Goal: Subscribe to service/newsletter

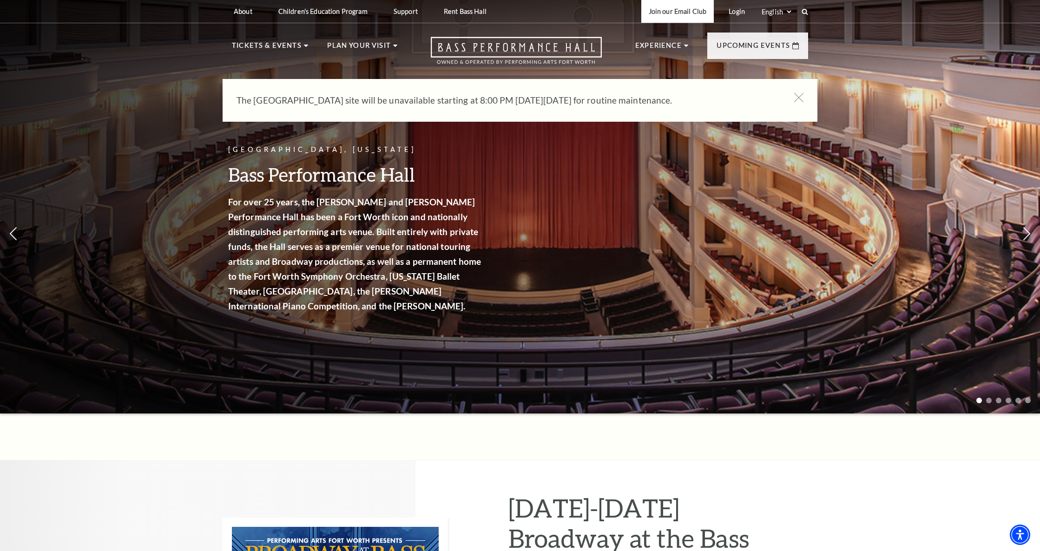
click at [676, 17] on link "Join our Email Club" at bounding box center [677, 11] width 73 height 23
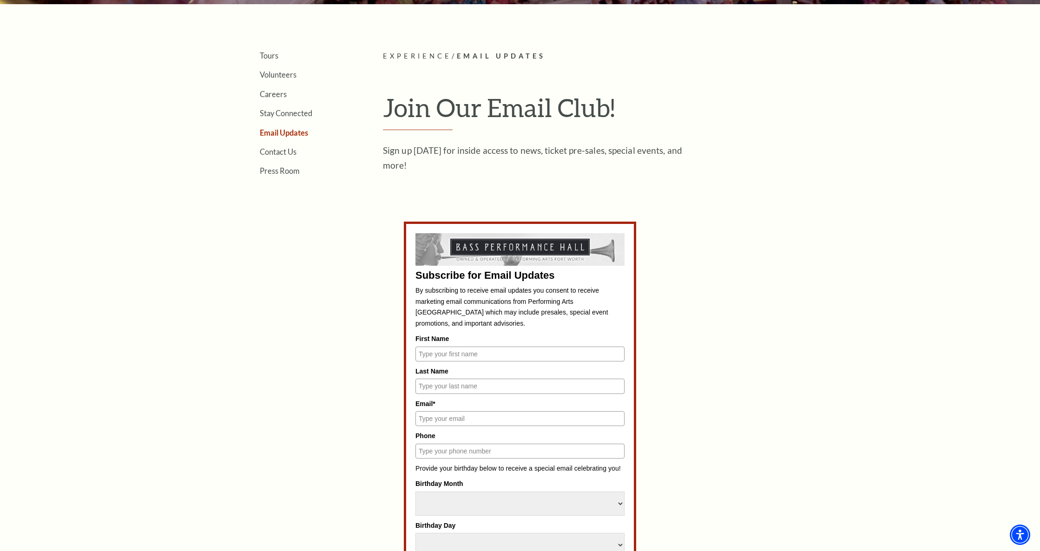
scroll to position [266, 0]
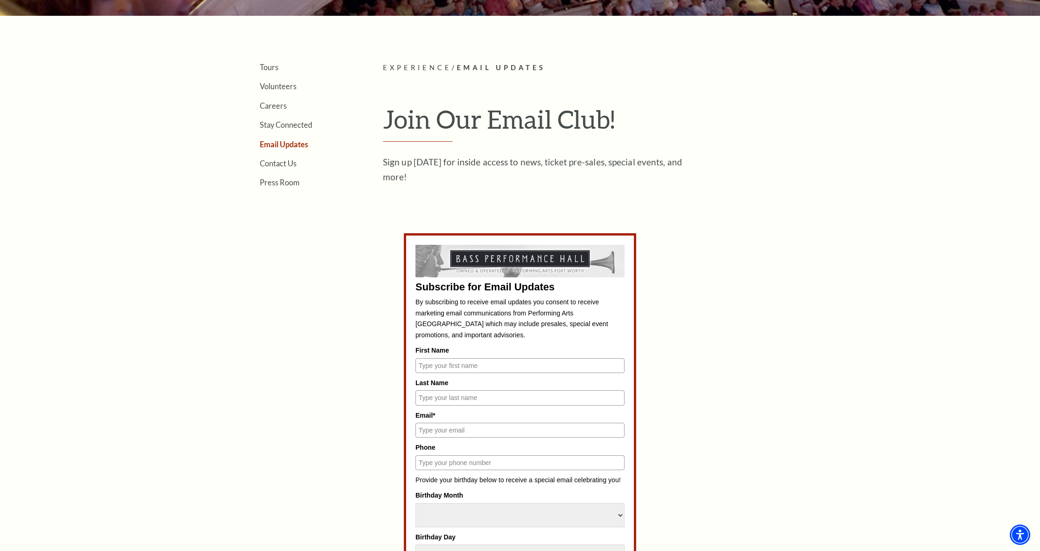
click at [428, 369] on input "First Name" at bounding box center [519, 365] width 209 height 15
type input "[PERSON_NAME]"
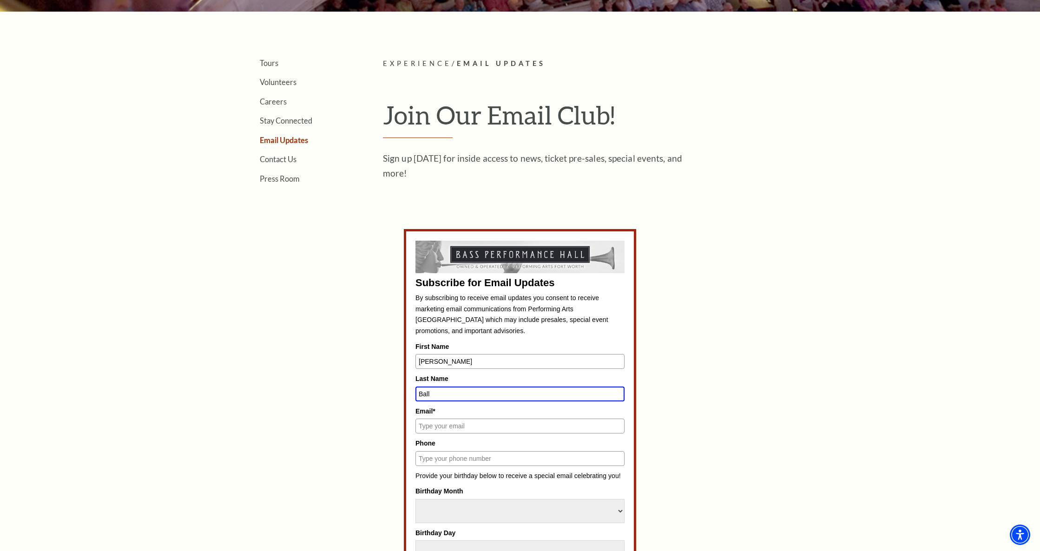
type input "Ball"
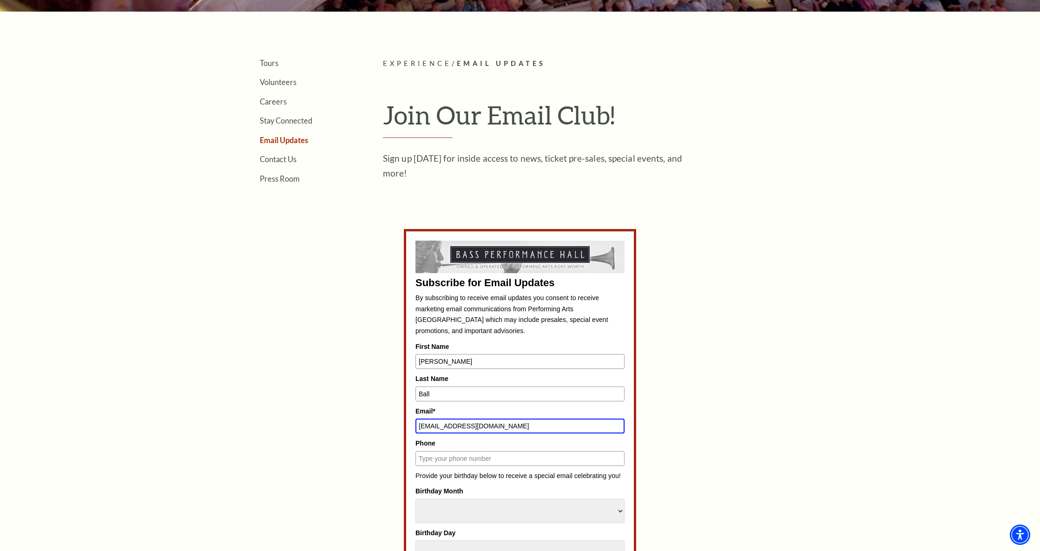
type input "[EMAIL_ADDRESS][DOMAIN_NAME]"
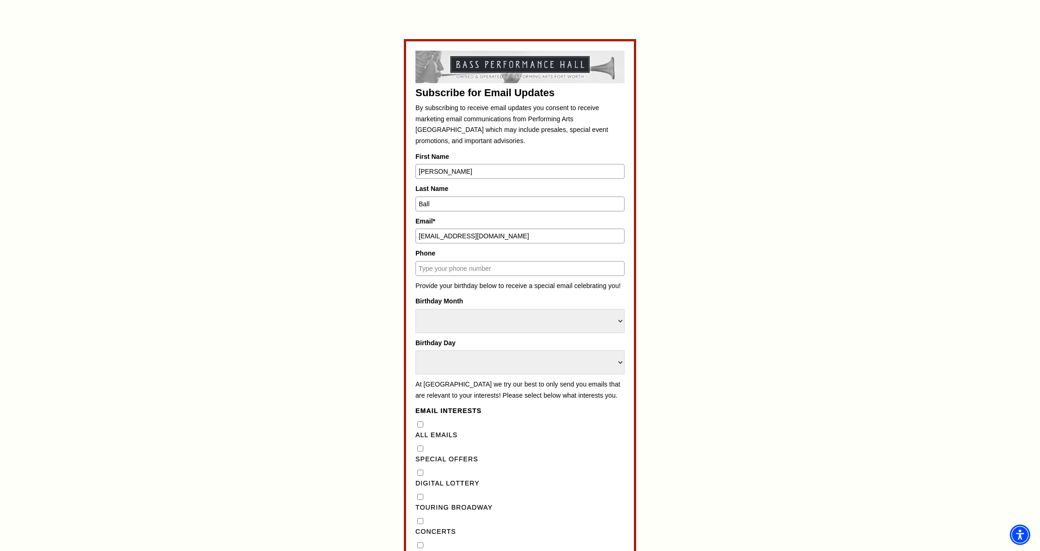
scroll to position [488, 0]
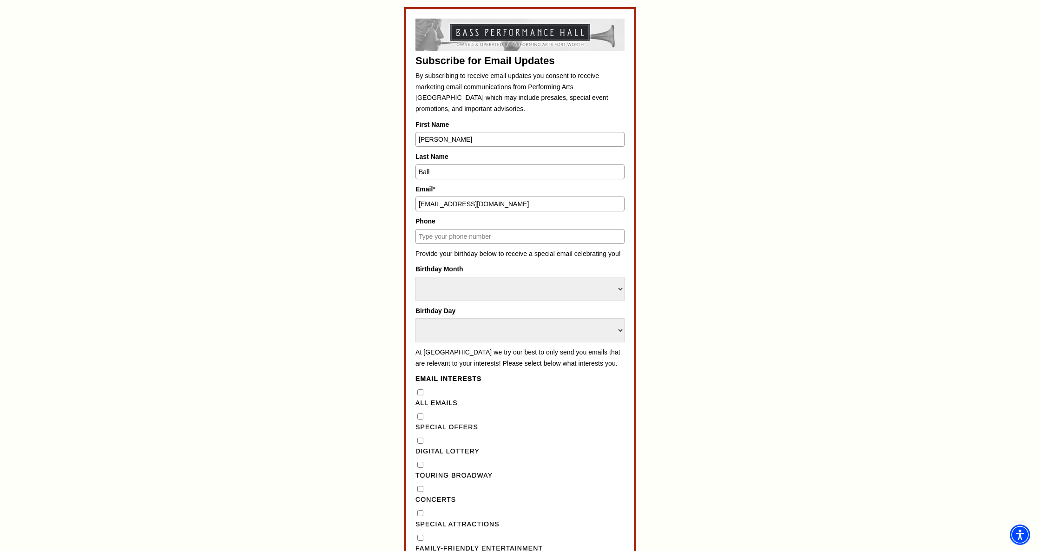
click at [420, 419] on "] "Special Offers" at bounding box center [420, 416] width 6 height 6
checkbox "] "true"
click at [420, 468] on Broadway"] "Touring Broadway" at bounding box center [420, 465] width 6 height 6
checkbox Broadway"] "true"
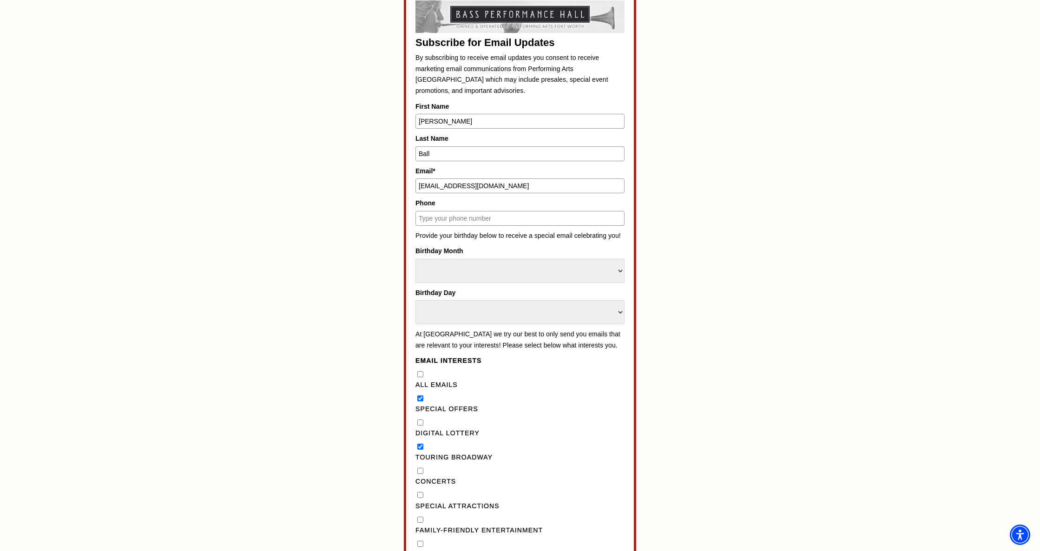
click at [421, 474] on input "Concerts" at bounding box center [420, 471] width 6 height 6
checkbox input "true"
click at [421, 498] on Attractions"] "Special Attractions" at bounding box center [420, 495] width 6 height 6
checkbox Attractions"] "true"
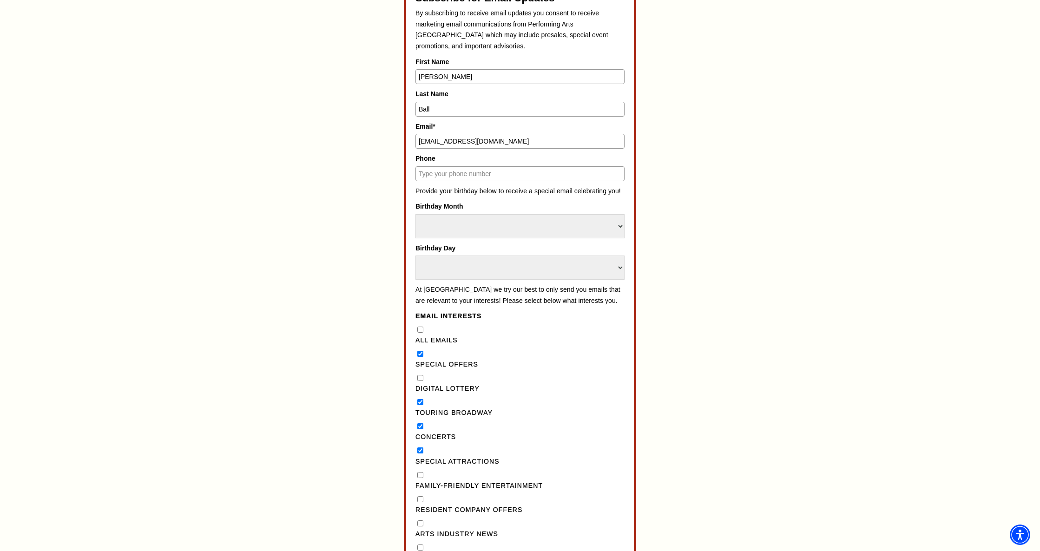
click at [420, 478] on Entertainment"] "Family-Friendly Entertainment" at bounding box center [420, 475] width 6 height 6
checkbox Entertainment"] "true"
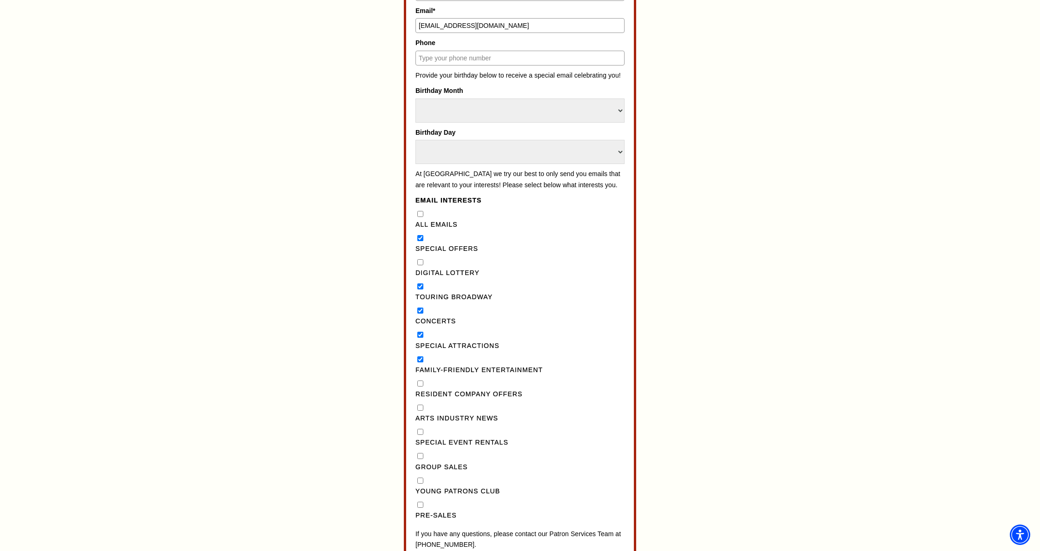
scroll to position [684, 0]
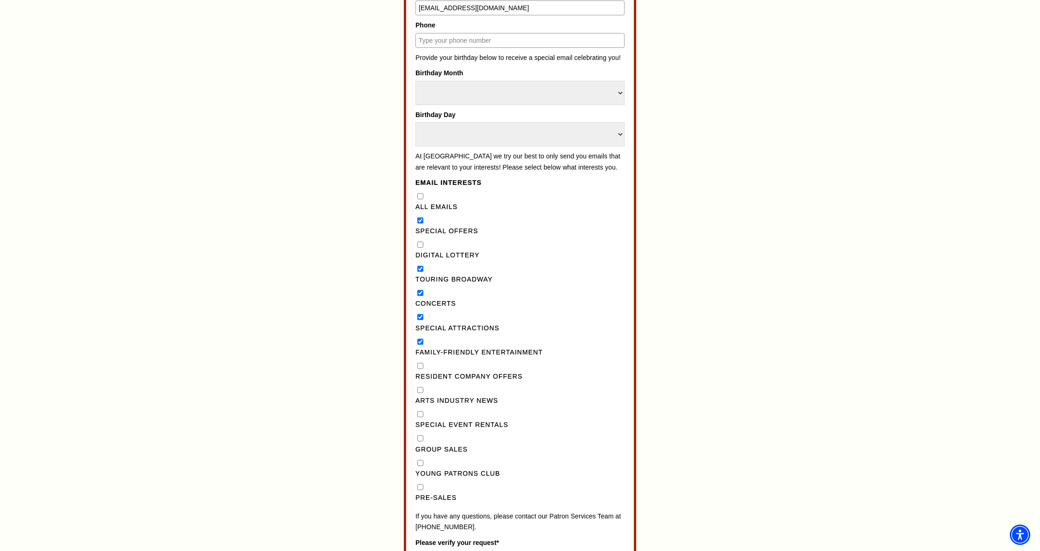
drag, startPoint x: 420, startPoint y: 497, endPoint x: 429, endPoint y: 494, distance: 8.7
click at [420, 490] on input "Pre-Sales" at bounding box center [420, 487] width 6 height 6
checkbox input "true"
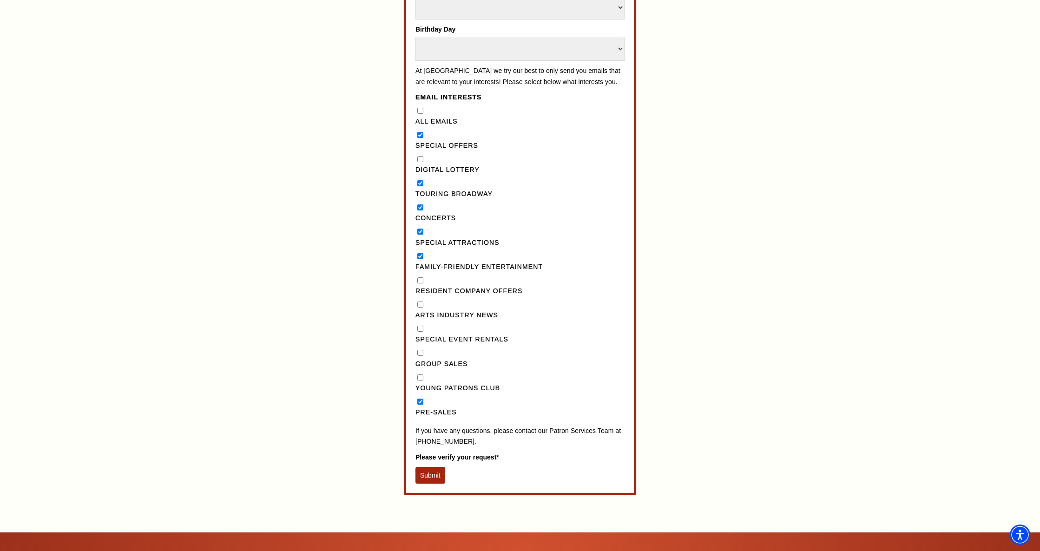
click at [432, 484] on button "Submit" at bounding box center [430, 475] width 30 height 17
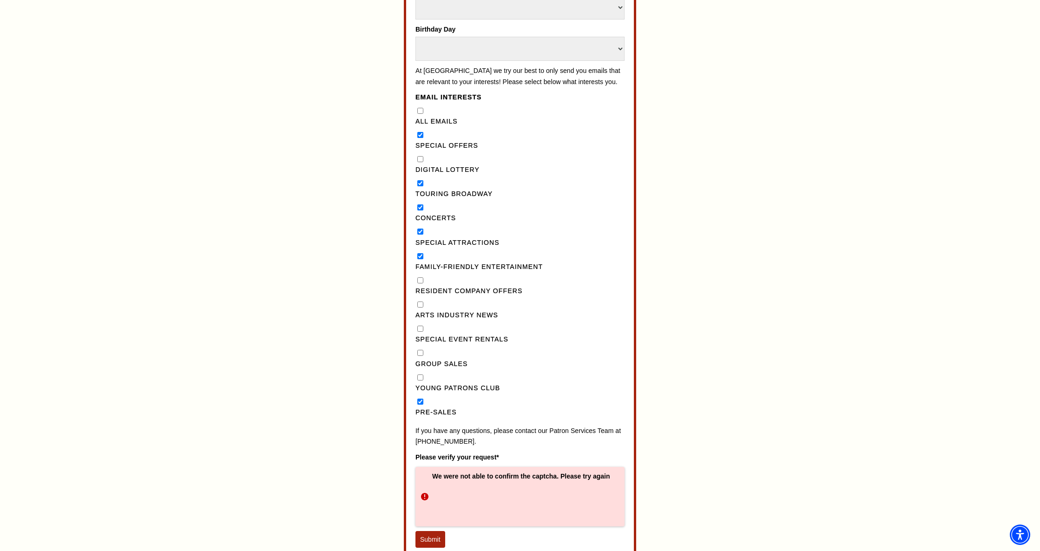
scroll to position [910, 0]
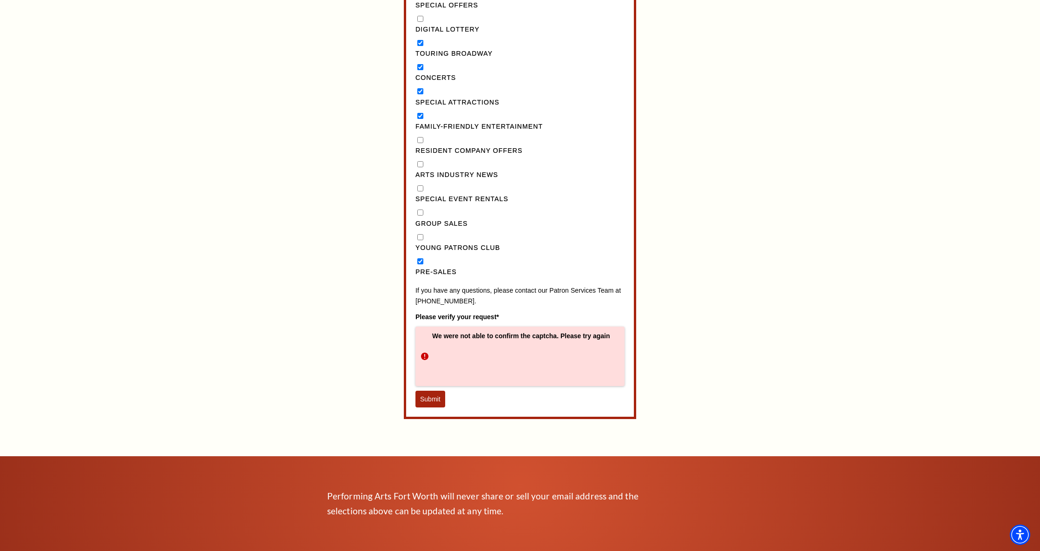
click at [426, 407] on button "Submit" at bounding box center [430, 399] width 30 height 17
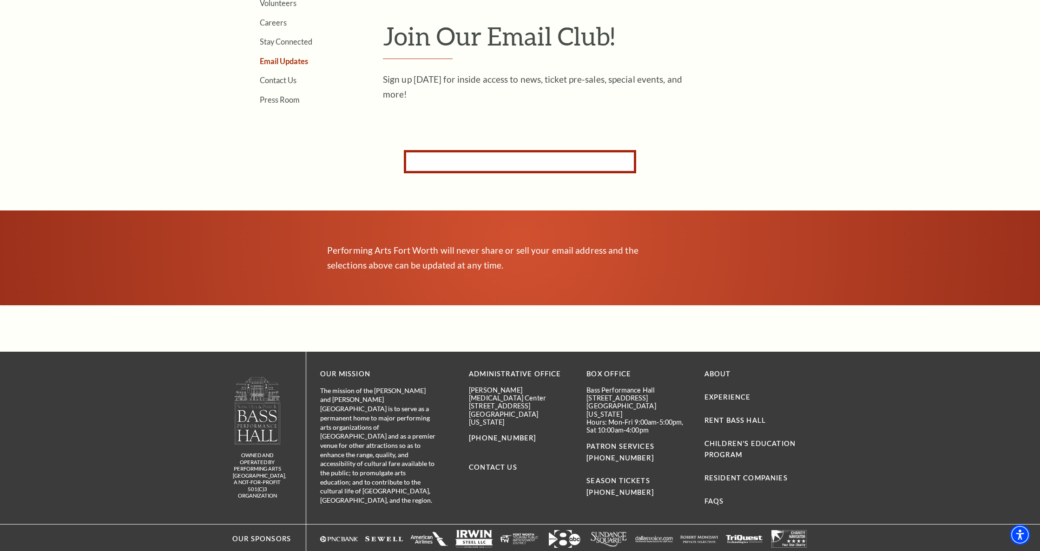
scroll to position [188, 0]
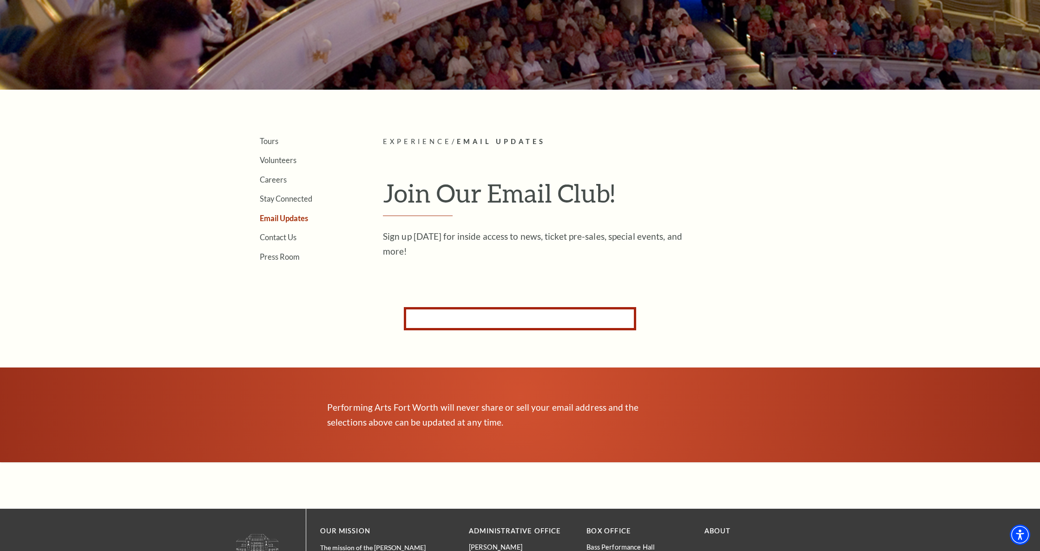
click at [426, 311] on form "Subscribe for Email Updates By subscribing to receive email updates you consent…" at bounding box center [520, 318] width 232 height 23
drag, startPoint x: 427, startPoint y: 321, endPoint x: 428, endPoint y: 316, distance: 5.2
click at [427, 321] on form "Subscribe for Email Updates By subscribing to receive email updates you consent…" at bounding box center [520, 318] width 232 height 23
click at [502, 186] on h1 "Join Our Email Club!" at bounding box center [595, 197] width 425 height 38
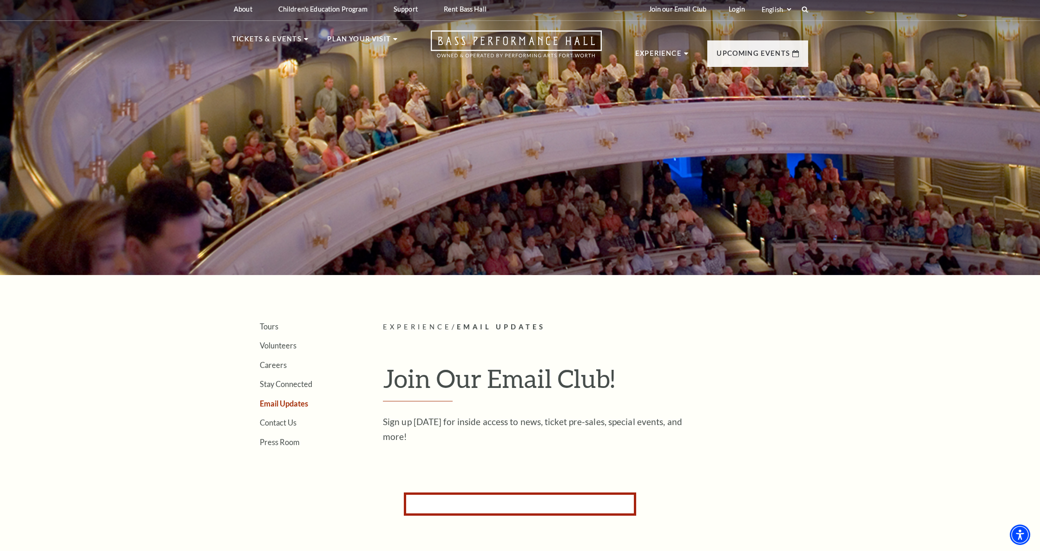
scroll to position [0, 0]
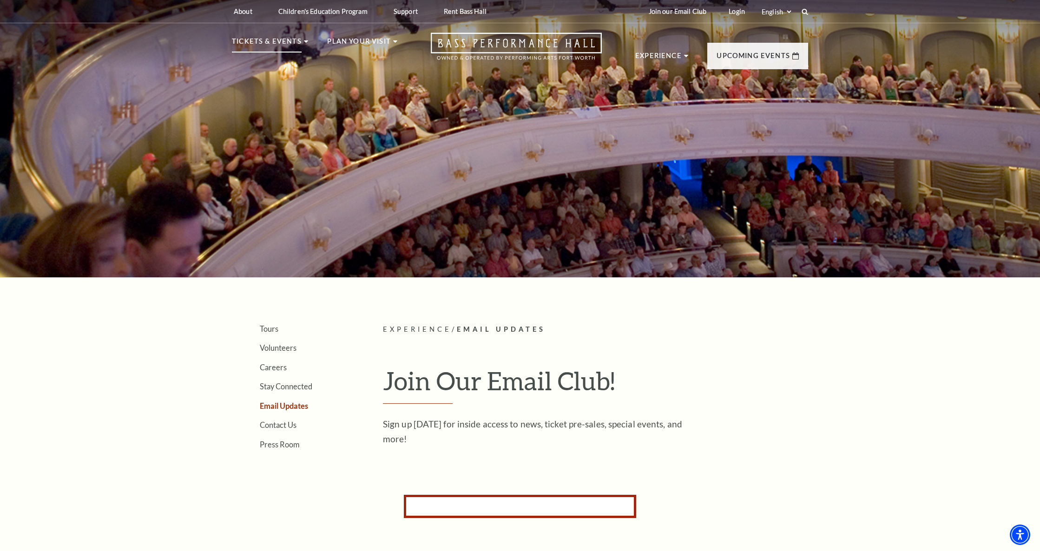
click at [273, 45] on p "Tickets & Events" at bounding box center [267, 44] width 70 height 17
click at [303, 39] on li "Tickets & Events Now On Sale Broadway At The Bass presented by PNC Bank [PERSON…" at bounding box center [270, 52] width 76 height 33
click at [306, 45] on li "Tickets & Events Now On Sale Broadway At The Bass presented by PNC Bank [PERSON…" at bounding box center [270, 52] width 76 height 33
click at [305, 42] on use at bounding box center [306, 41] width 4 height 2
click at [283, 37] on p "Tickets & Events" at bounding box center [267, 44] width 70 height 17
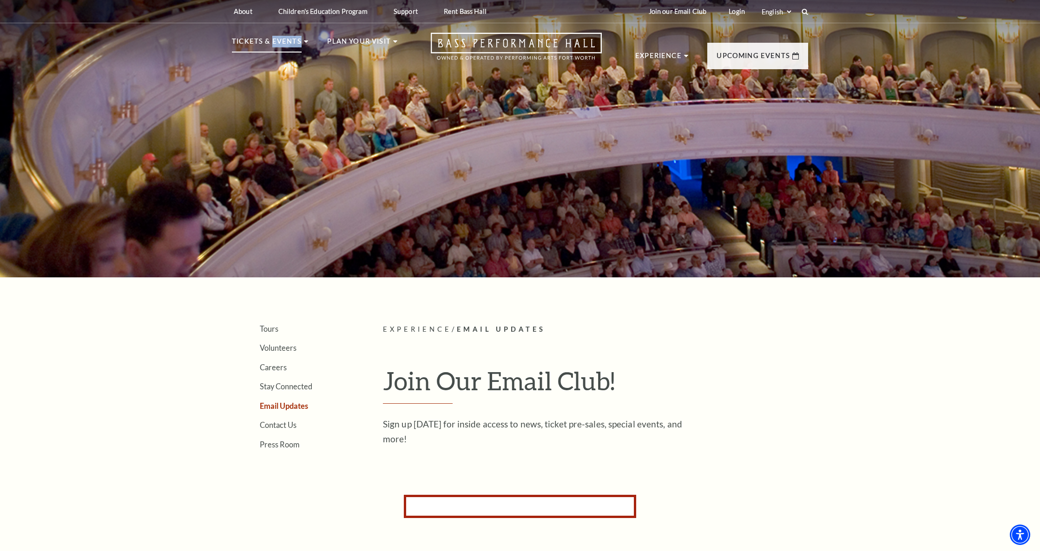
click at [283, 37] on p "Tickets & Events" at bounding box center [267, 44] width 70 height 17
click at [242, 91] on div at bounding box center [520, 133] width 1040 height 287
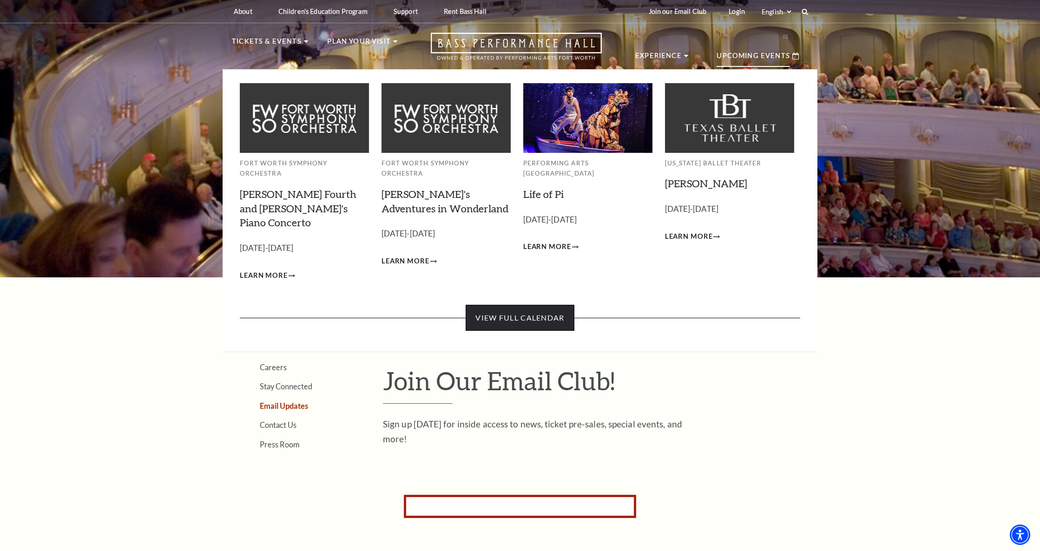
click at [509, 305] on link "View Full Calendar" at bounding box center [519, 318] width 108 height 26
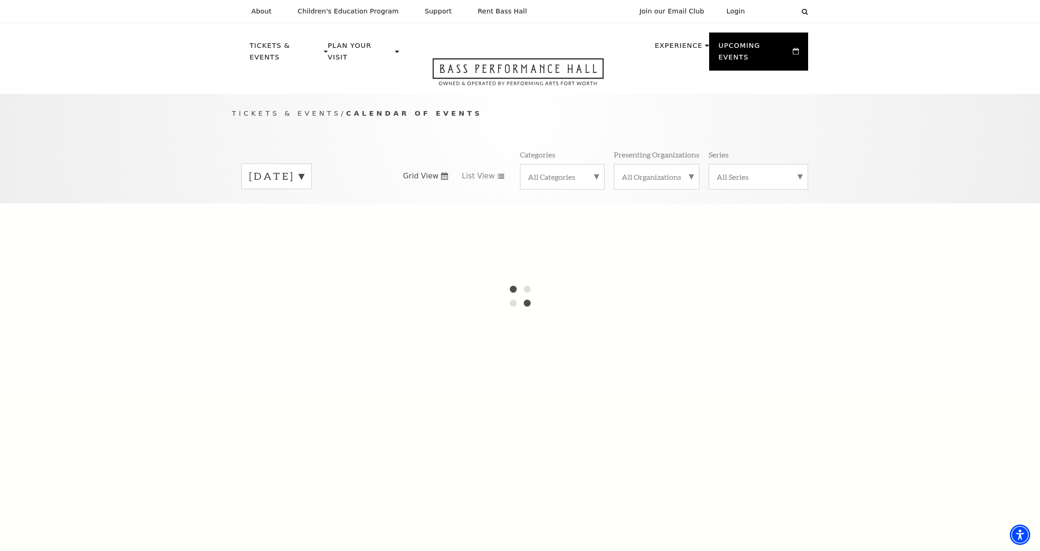
click at [304, 169] on label "September 2025" at bounding box center [276, 176] width 55 height 14
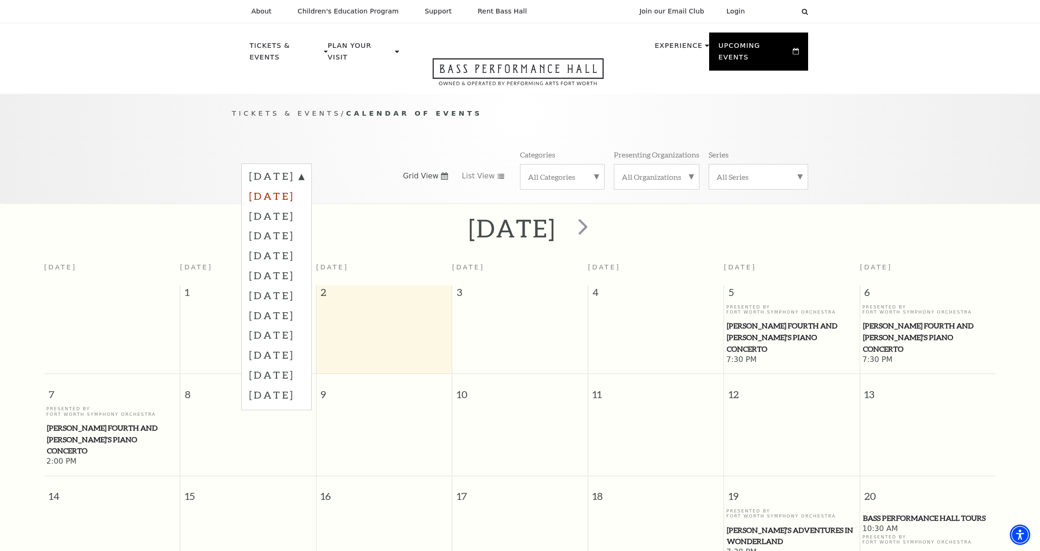
click at [287, 186] on label "October 2025" at bounding box center [276, 196] width 55 height 20
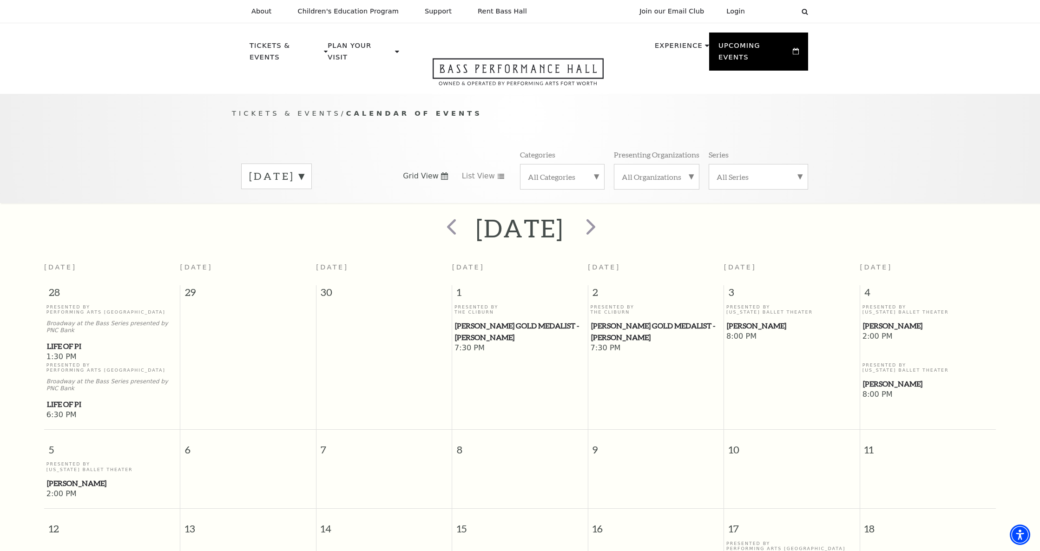
click at [304, 169] on label "October 2025" at bounding box center [276, 176] width 55 height 14
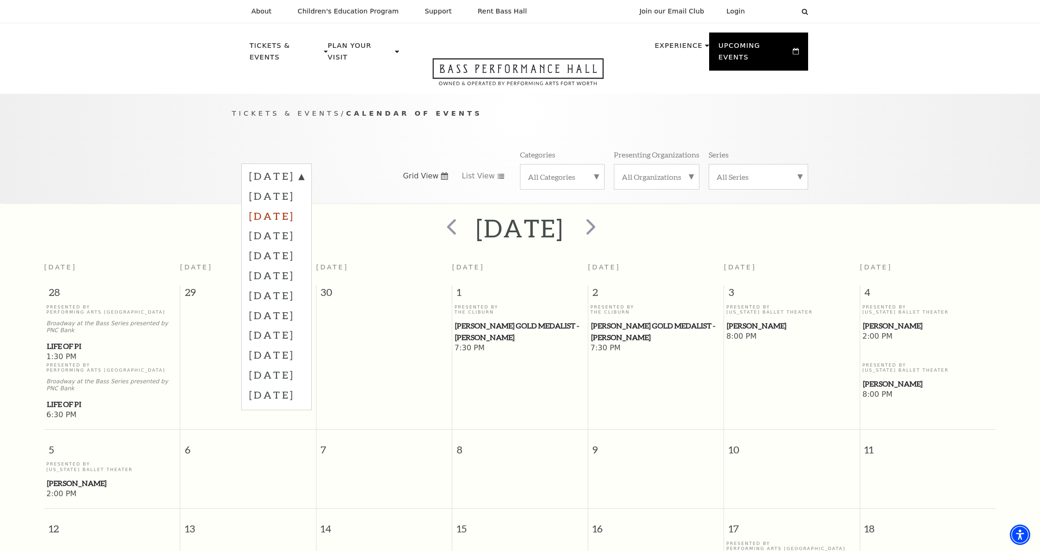
click at [304, 206] on label "November 2025" at bounding box center [276, 216] width 55 height 20
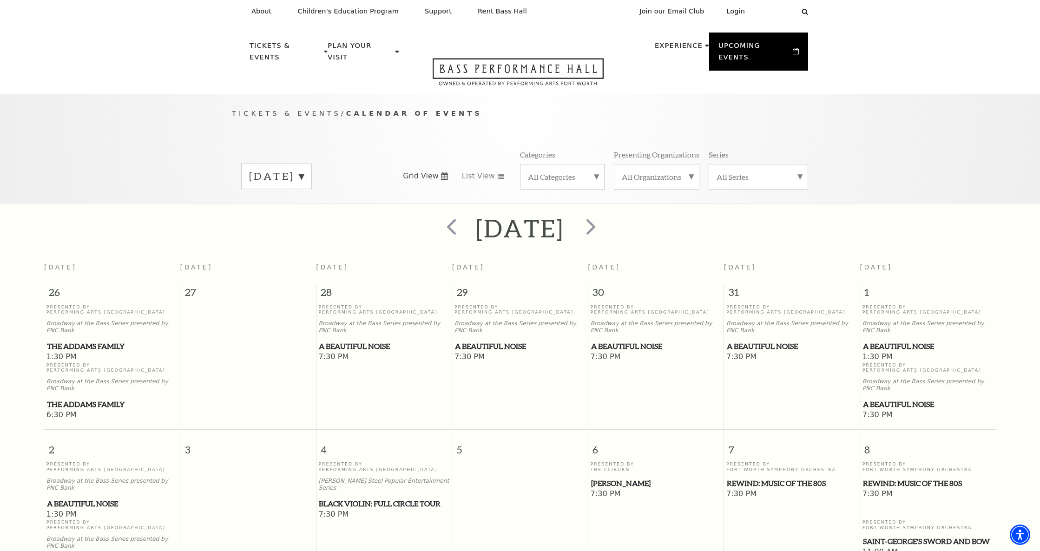
click at [312, 164] on div "November 2025" at bounding box center [276, 177] width 71 height 26
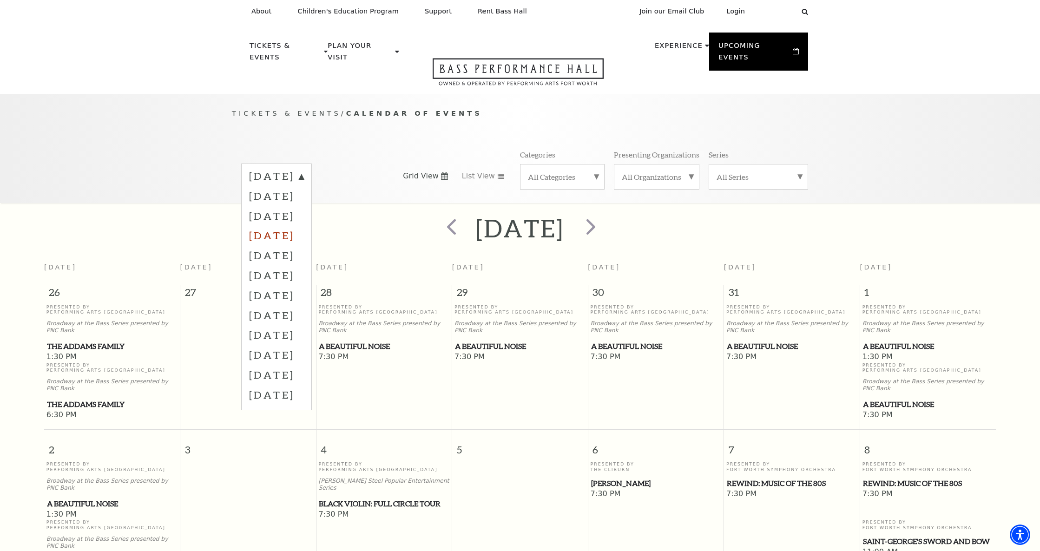
click at [304, 227] on label "December 2025" at bounding box center [276, 235] width 55 height 20
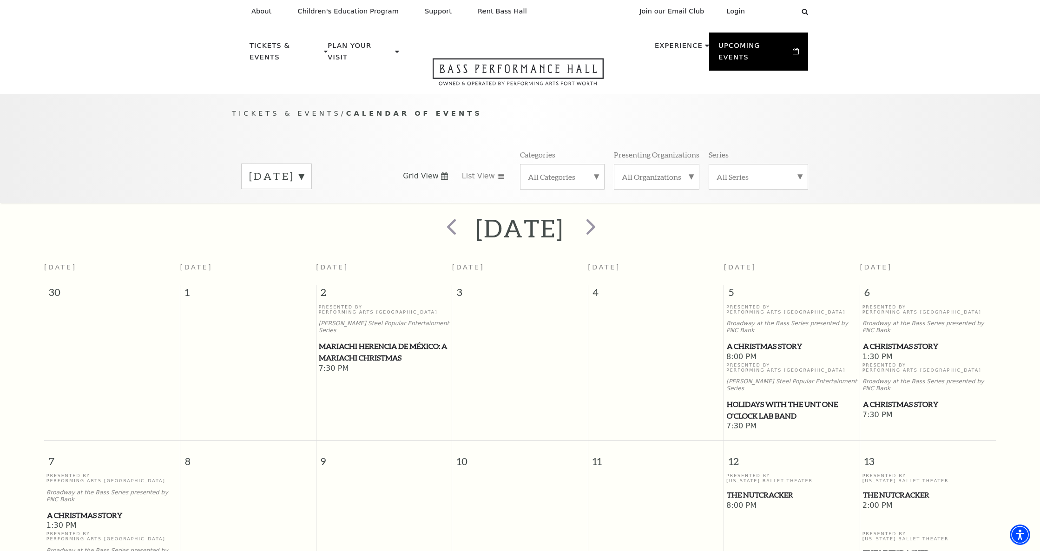
click at [304, 169] on label "December 2025" at bounding box center [276, 176] width 55 height 14
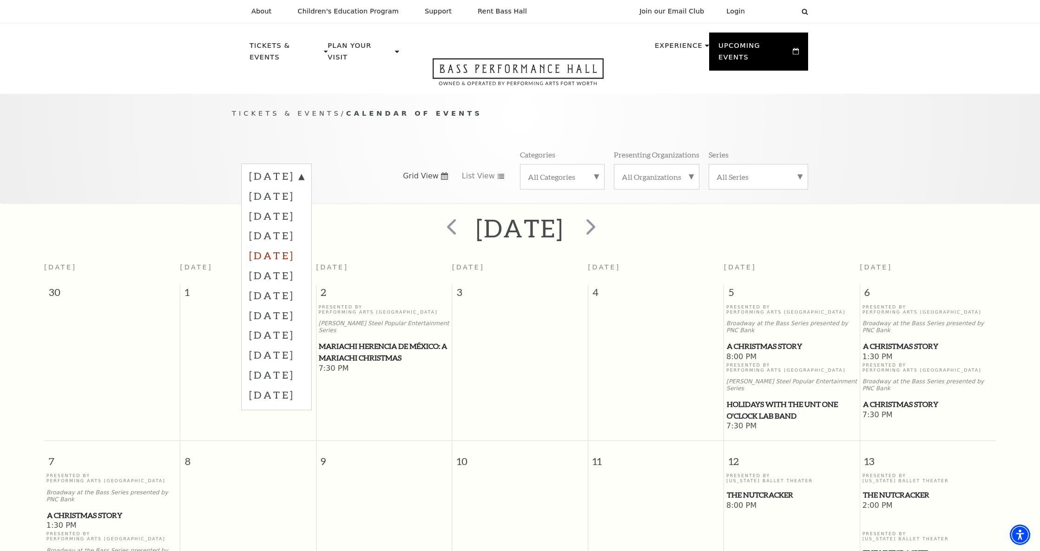
click at [288, 245] on label "January 2026" at bounding box center [276, 255] width 55 height 20
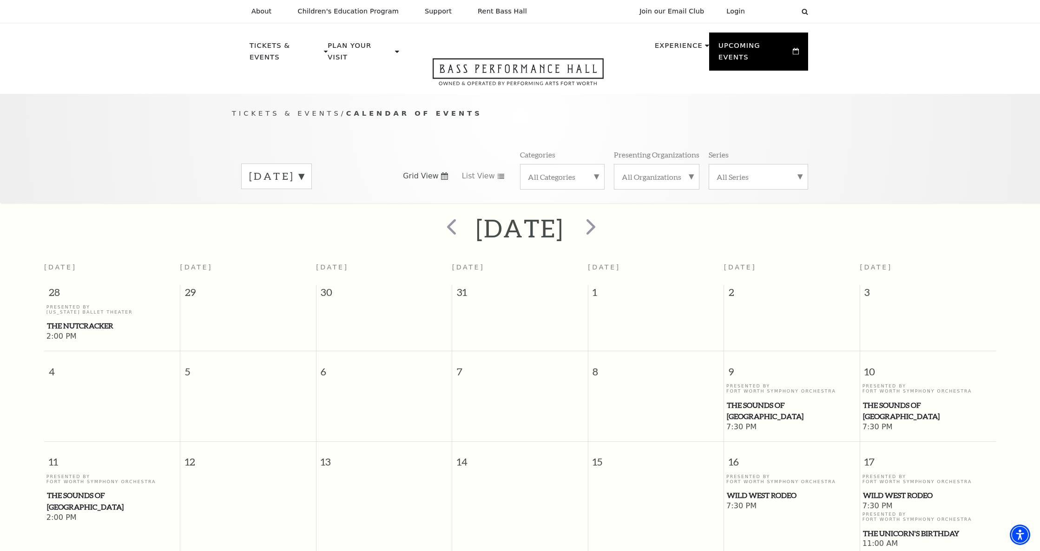
click at [304, 169] on label "January 2026" at bounding box center [276, 176] width 55 height 14
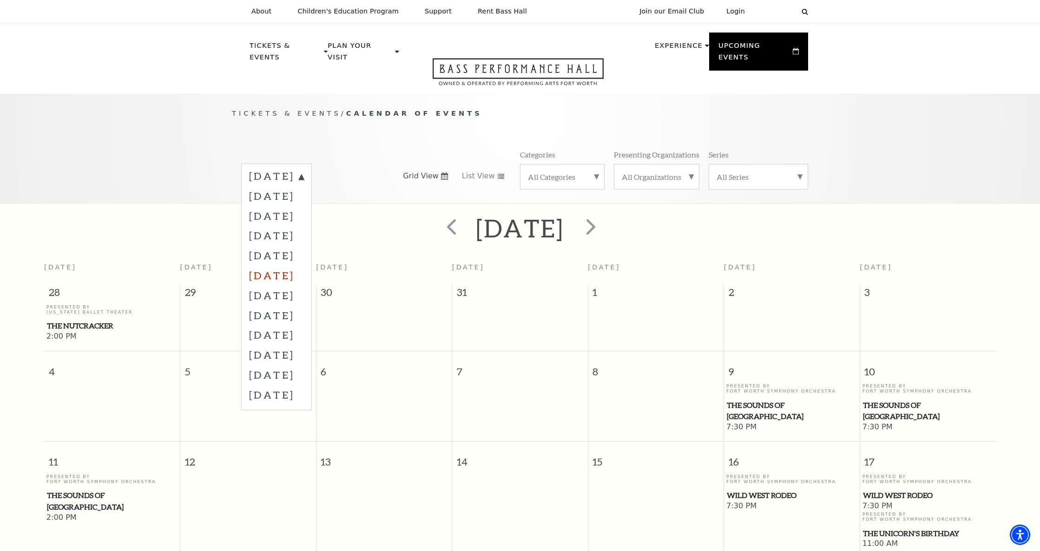
click at [295, 265] on label "February 2026" at bounding box center [276, 275] width 55 height 20
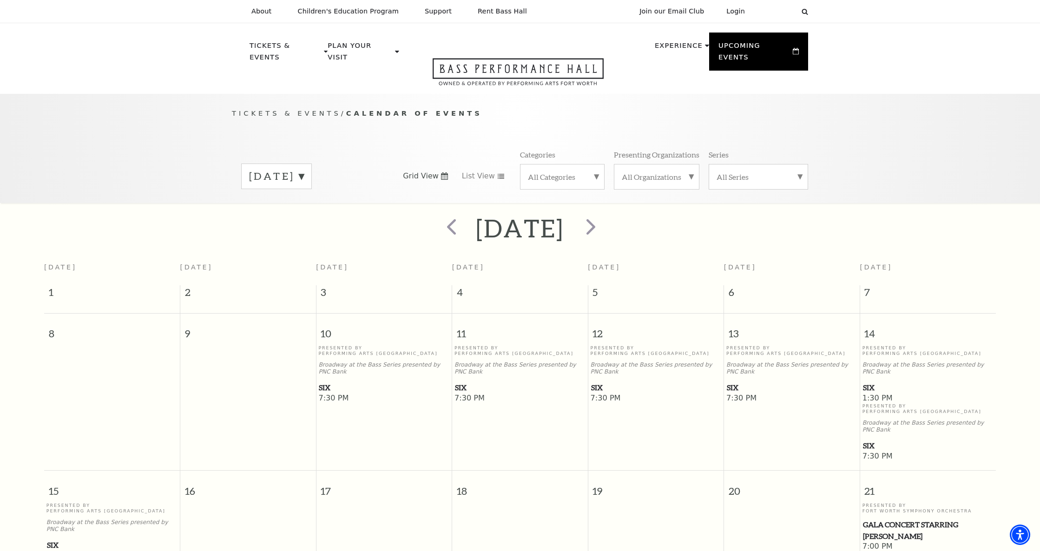
click at [304, 169] on label "February 2026" at bounding box center [276, 176] width 55 height 14
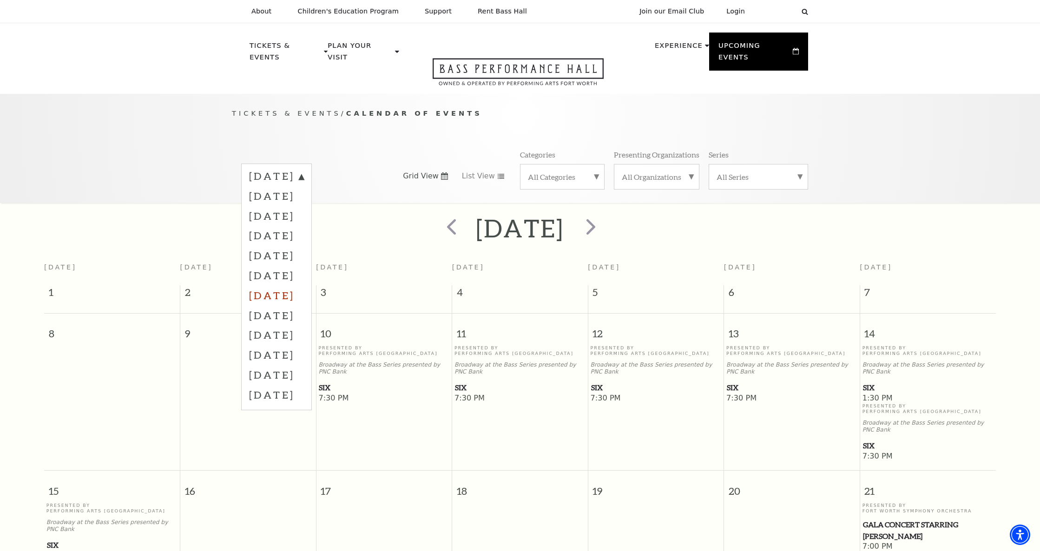
click at [285, 286] on label "March 2026" at bounding box center [276, 295] width 55 height 20
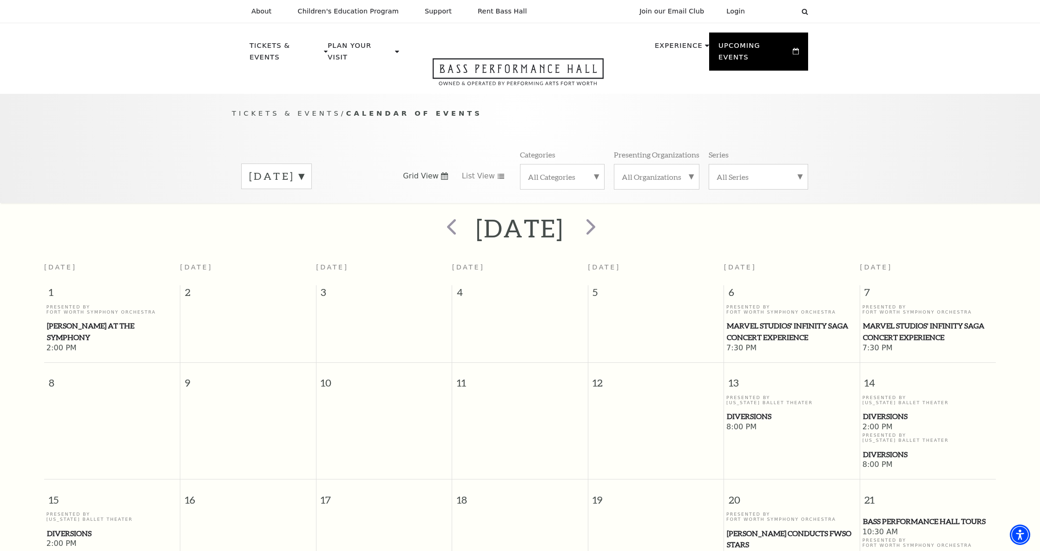
click at [304, 169] on label "March 2026" at bounding box center [276, 176] width 55 height 14
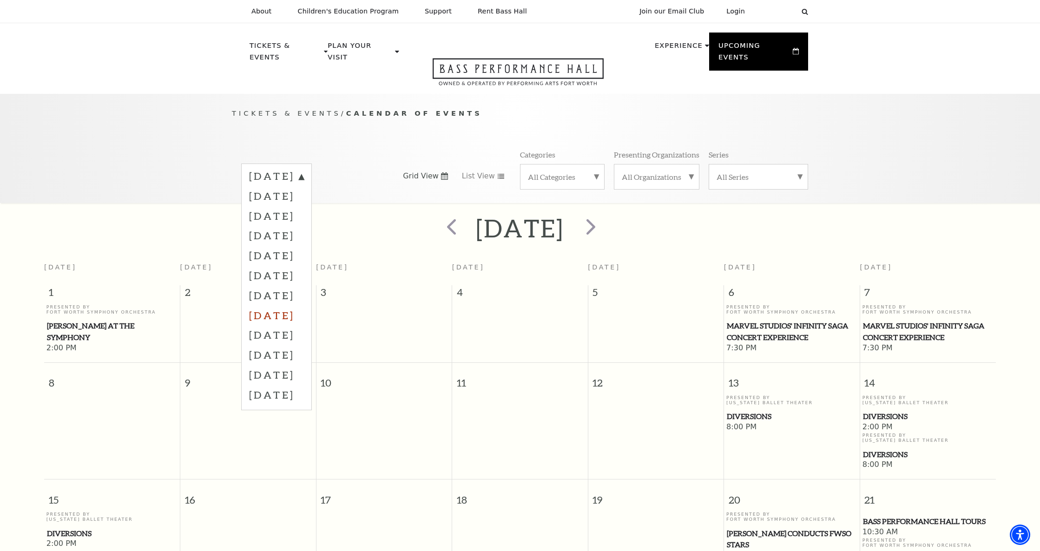
click at [287, 305] on label "April 2026" at bounding box center [276, 315] width 55 height 20
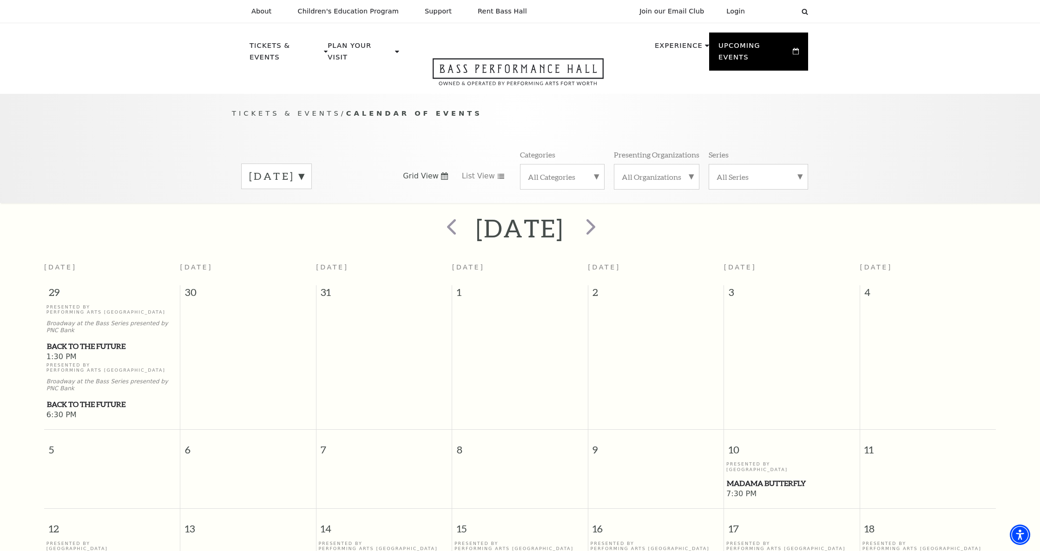
click at [304, 169] on label "April 2026" at bounding box center [276, 176] width 55 height 14
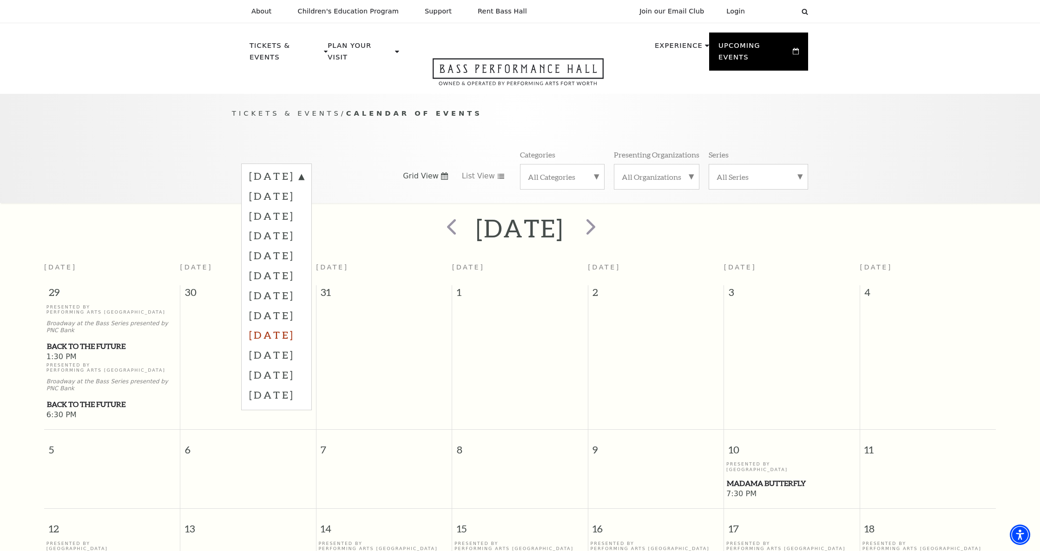
click at [292, 327] on label "May 2026" at bounding box center [276, 335] width 55 height 20
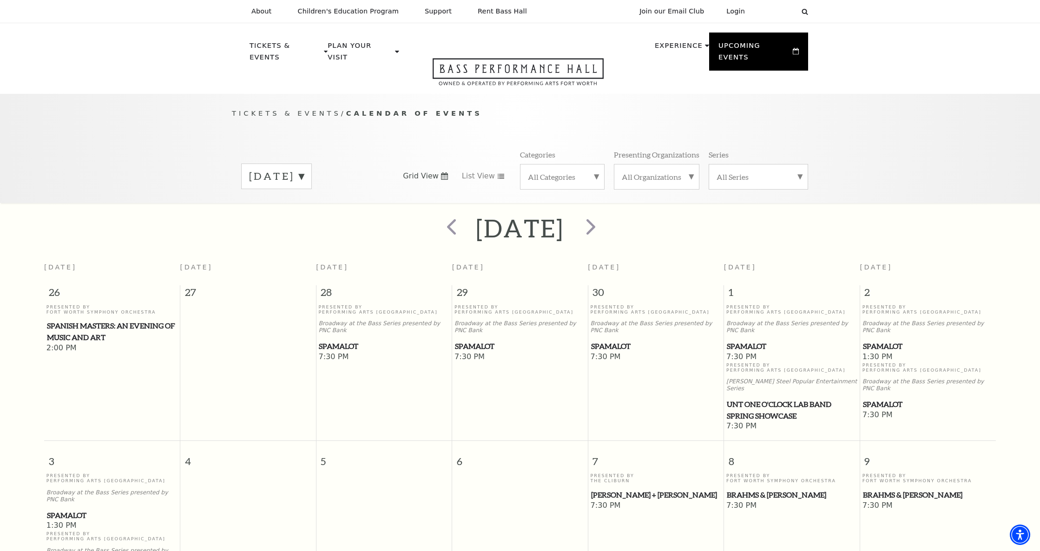
click at [304, 169] on label "May 2026" at bounding box center [276, 176] width 55 height 14
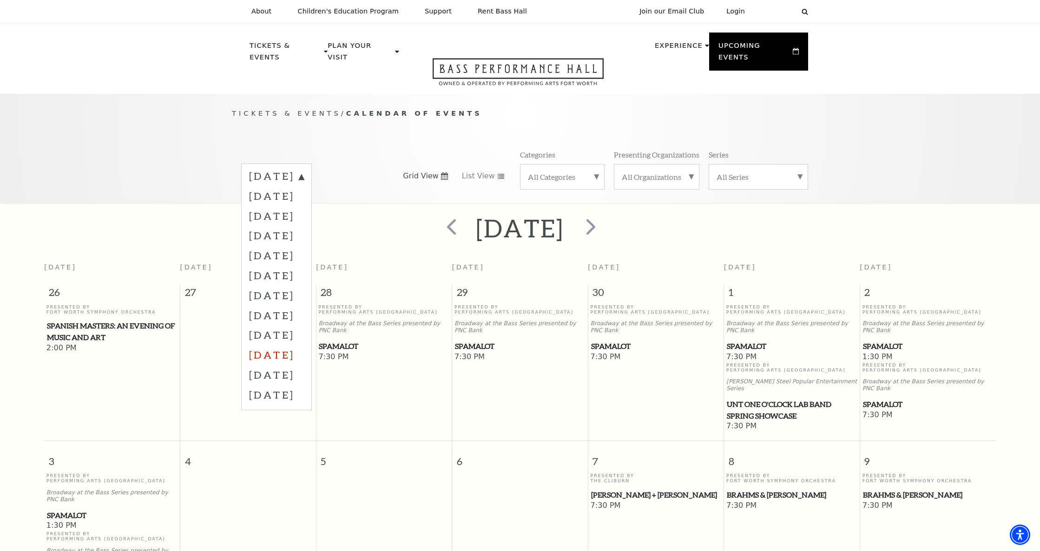
click at [286, 345] on label "June 2026" at bounding box center [276, 355] width 55 height 20
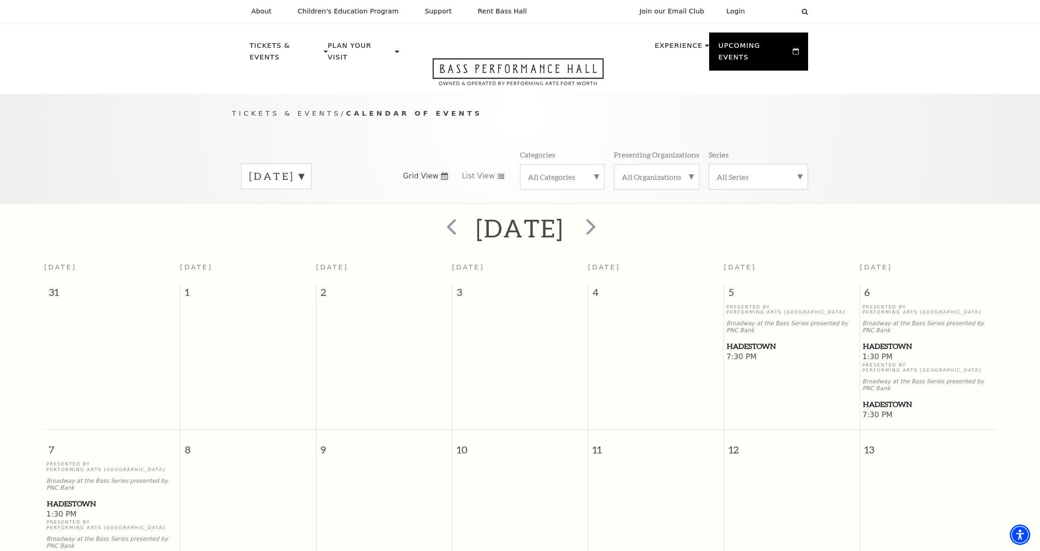
click at [304, 169] on label "June 2026" at bounding box center [276, 176] width 55 height 14
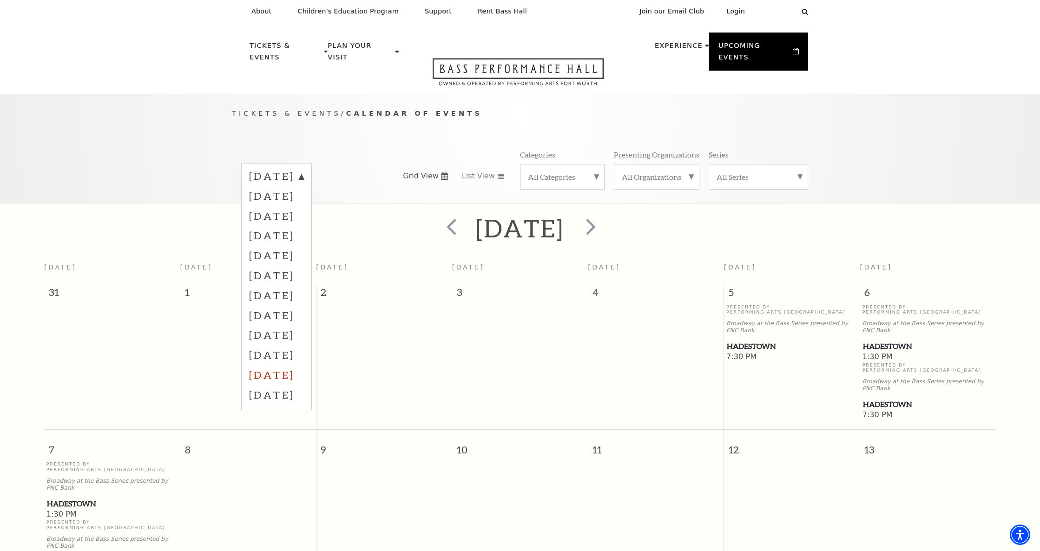
click at [290, 367] on label "July 2026" at bounding box center [276, 375] width 55 height 20
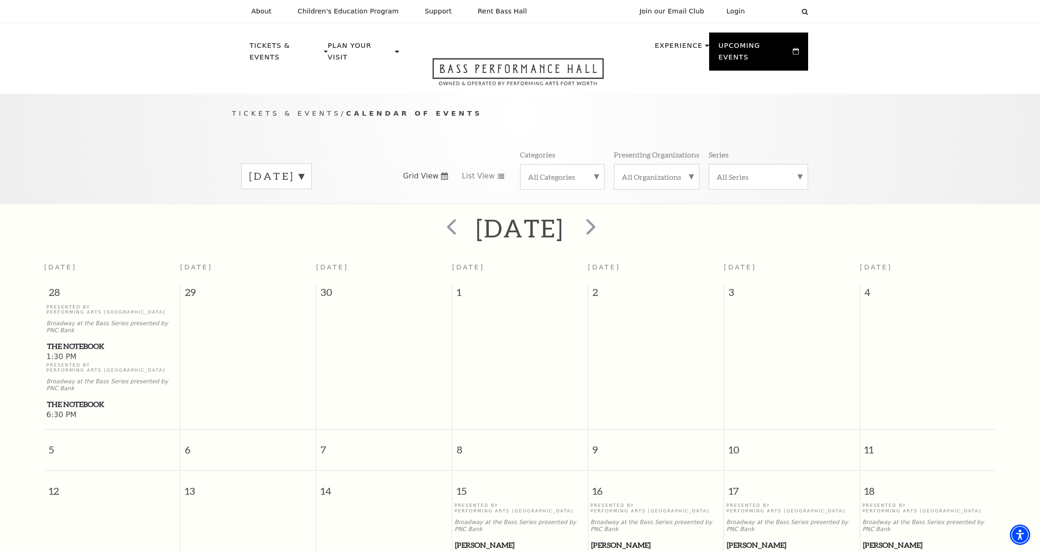
click at [304, 169] on label "July 2026" at bounding box center [276, 176] width 55 height 14
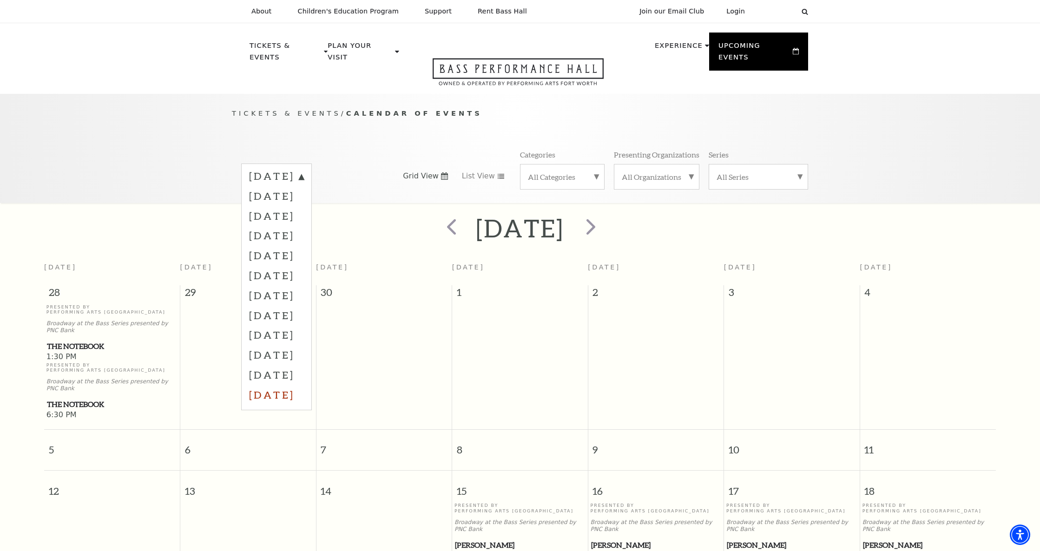
click at [304, 385] on label "August 2026" at bounding box center [276, 395] width 55 height 20
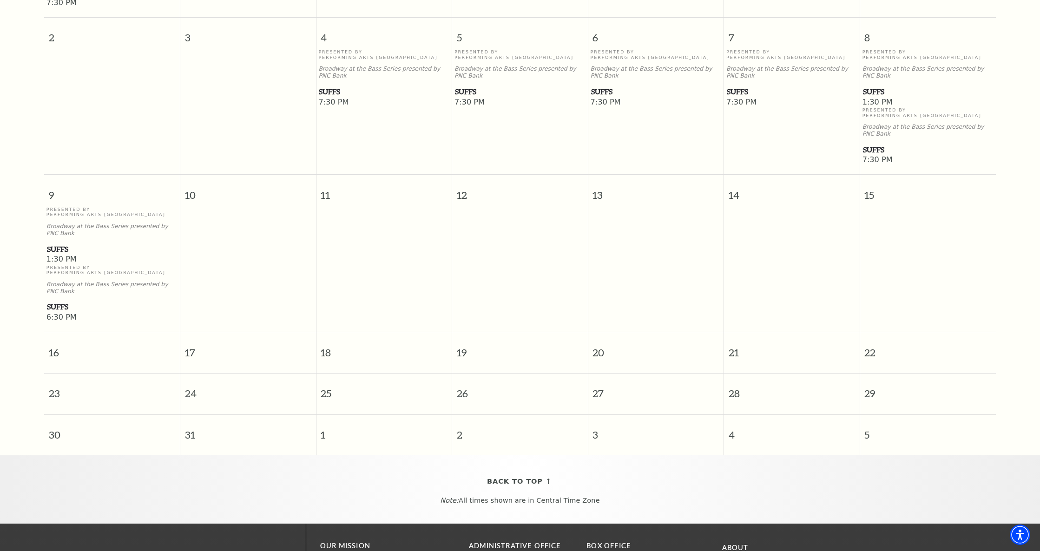
scroll to position [511, 0]
